Goal: Task Accomplishment & Management: Use online tool/utility

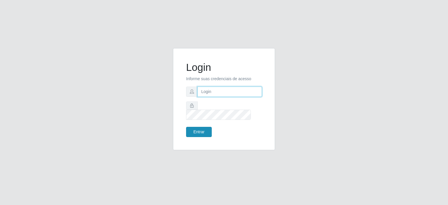
type input "[EMAIL_ADDRESS][DOMAIN_NAME]"
click at [193, 128] on button "Entrar" at bounding box center [199, 132] width 26 height 10
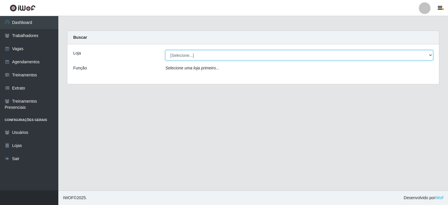
click at [184, 56] on select "[Selecione...] Preço Bom Supermercado" at bounding box center [299, 55] width 268 height 10
select select "387"
click at [165, 50] on select "[Selecione...] Preço Bom Supermercado" at bounding box center [299, 55] width 268 height 10
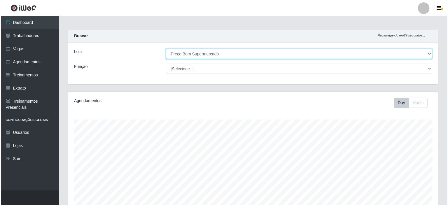
scroll to position [103, 0]
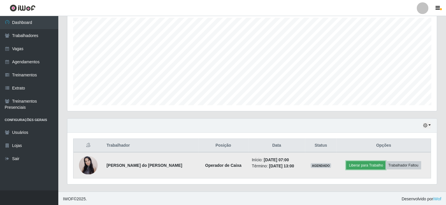
click at [363, 164] on button "Liberar para Trabalho" at bounding box center [365, 165] width 39 height 8
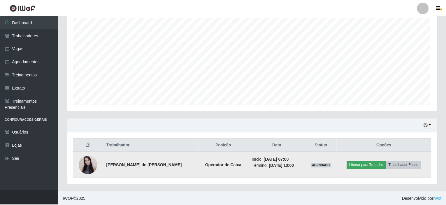
scroll to position [121, 367]
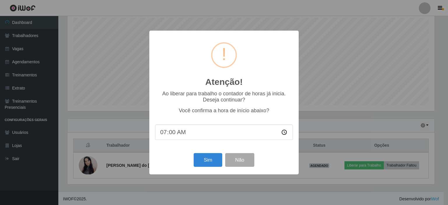
click at [171, 135] on input "07:00" at bounding box center [224, 132] width 138 height 15
type input "07:02"
click at [206, 162] on button "Sim" at bounding box center [208, 160] width 28 height 14
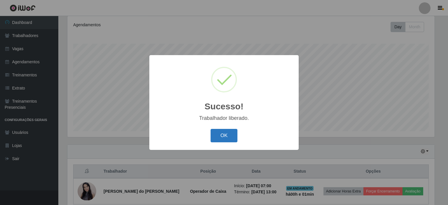
click at [223, 137] on button "OK" at bounding box center [224, 136] width 27 height 14
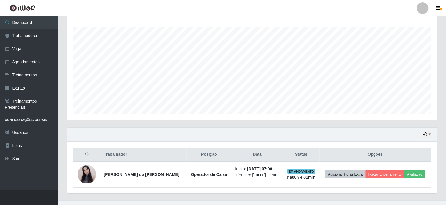
scroll to position [103, 0]
